Goal: Task Accomplishment & Management: Use online tool/utility

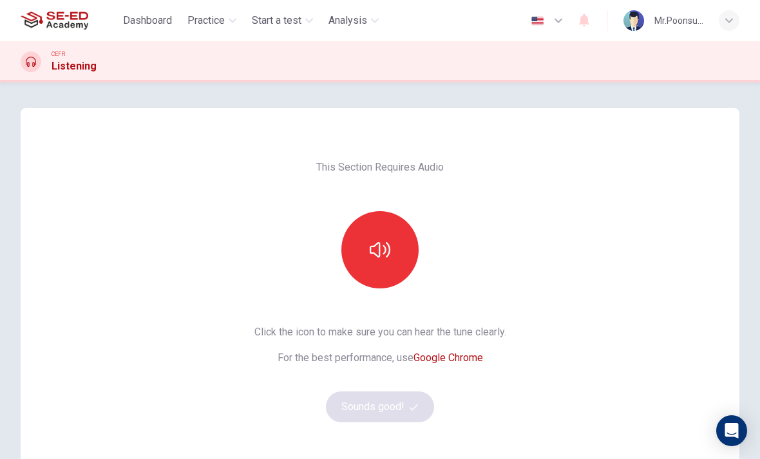
click at [377, 262] on button "button" at bounding box center [380, 249] width 77 height 77
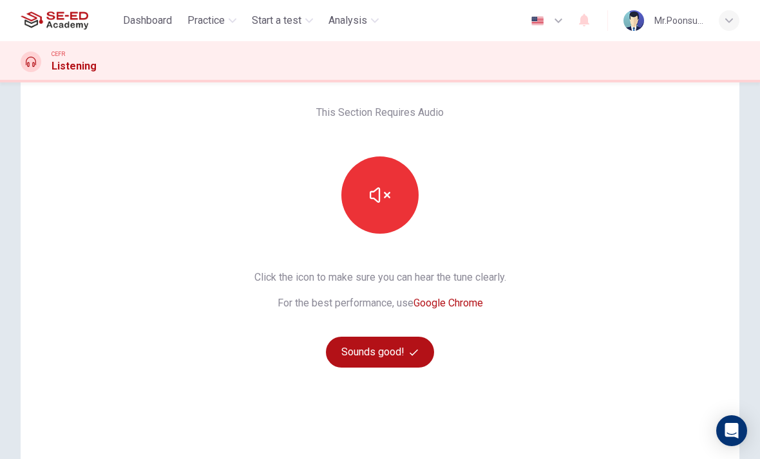
scroll to position [61, 0]
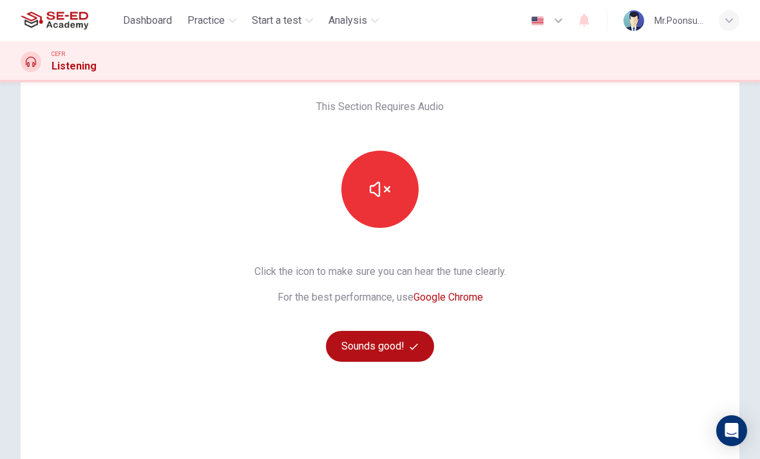
click at [408, 355] on button "Sounds good!" at bounding box center [380, 346] width 108 height 31
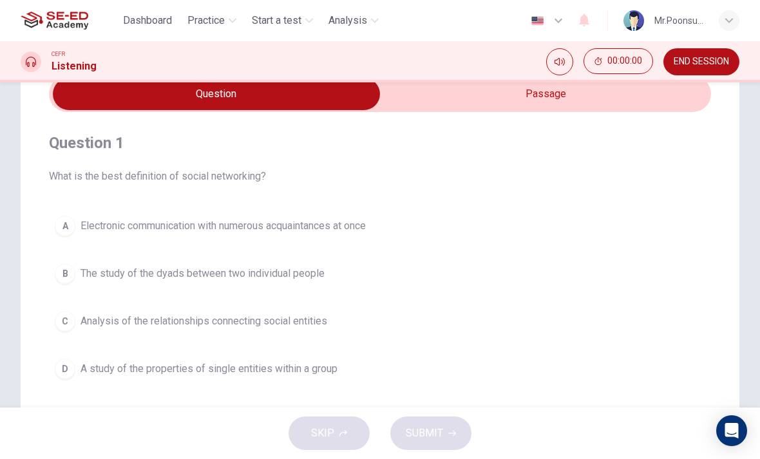
click at [576, 102] on input "checkbox" at bounding box center [217, 94] width 994 height 32
checkbox input "true"
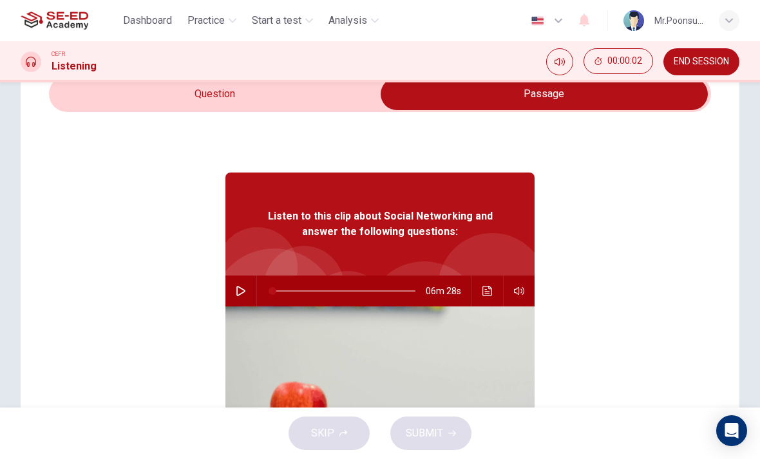
click at [233, 293] on button "button" at bounding box center [241, 291] width 21 height 31
click at [240, 293] on icon "button" at bounding box center [240, 291] width 7 height 8
click at [240, 292] on icon "button" at bounding box center [241, 291] width 10 height 10
click at [480, 293] on button "Click to see the audio transcription" at bounding box center [487, 291] width 21 height 31
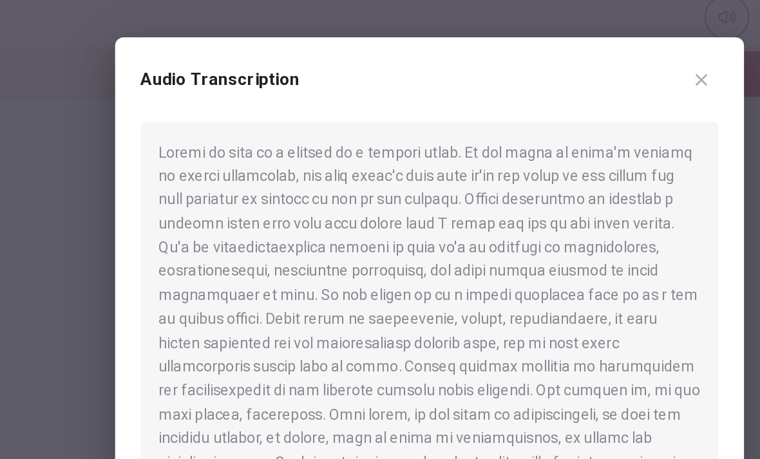
scroll to position [0, 0]
click at [539, 95] on icon "button" at bounding box center [544, 100] width 10 height 10
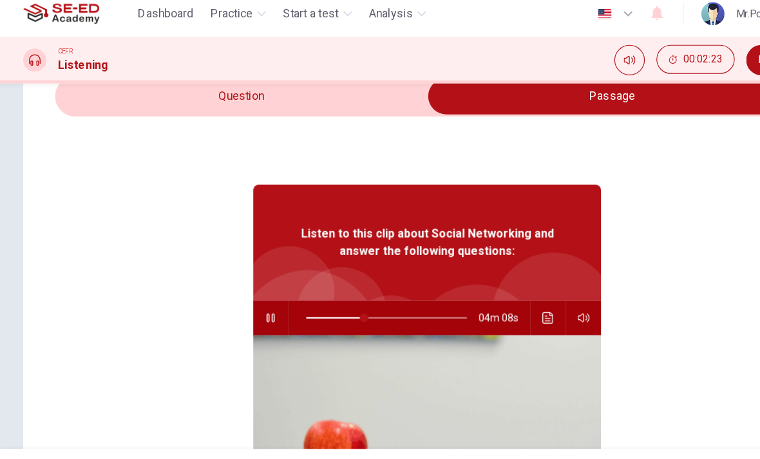
type input "36"
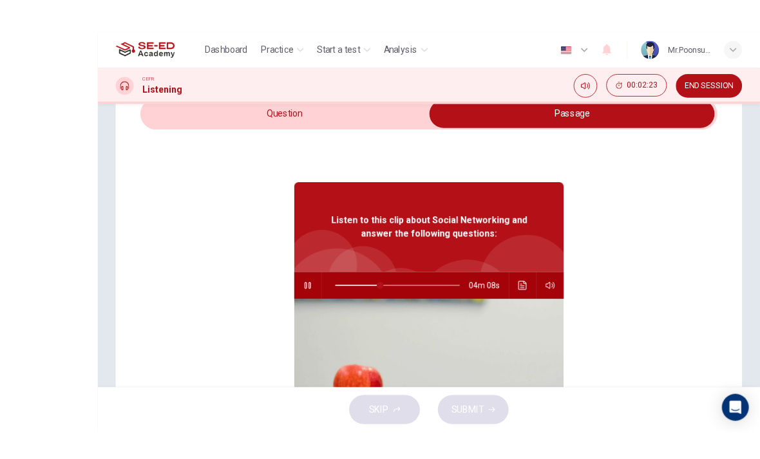
checkbox input "false"
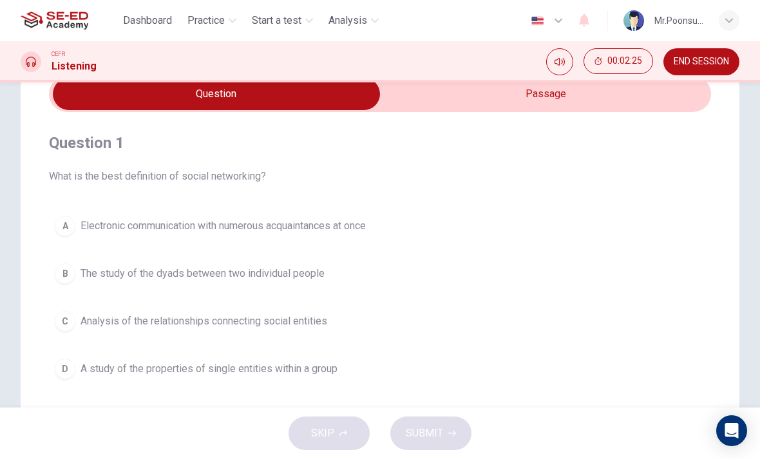
type input "37"
click at [537, 101] on input "checkbox" at bounding box center [217, 94] width 994 height 32
checkbox input "true"
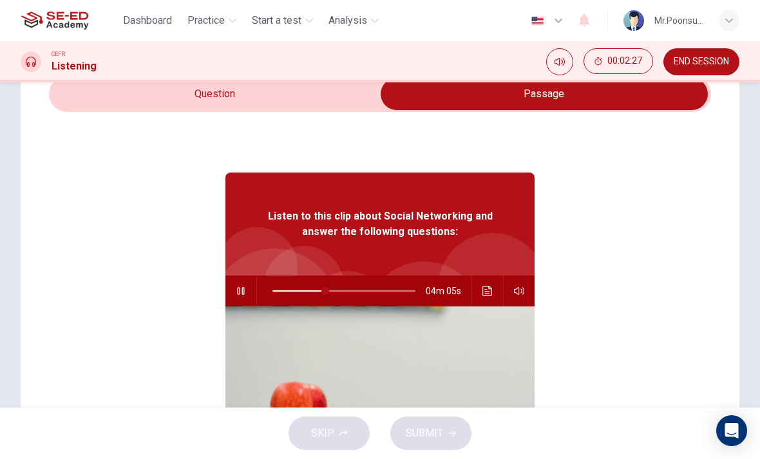
click at [240, 296] on icon "button" at bounding box center [241, 291] width 10 height 10
type input "37"
click at [716, 64] on span "END SESSION" at bounding box center [701, 62] width 55 height 10
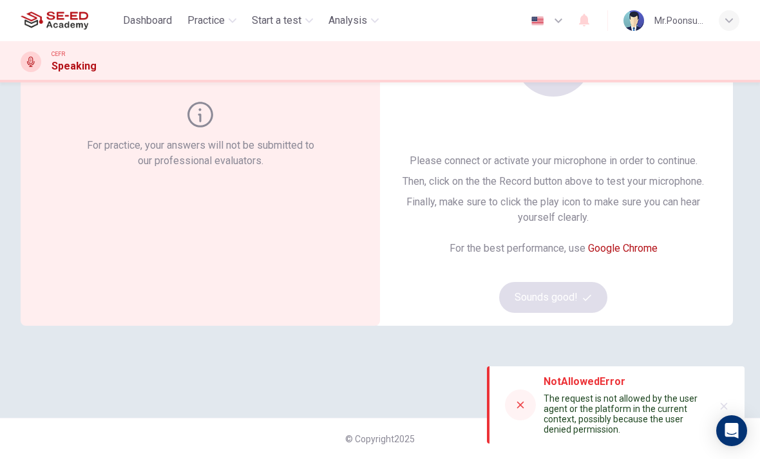
scroll to position [165, 0]
